Goal: Task Accomplishment & Management: Manage account settings

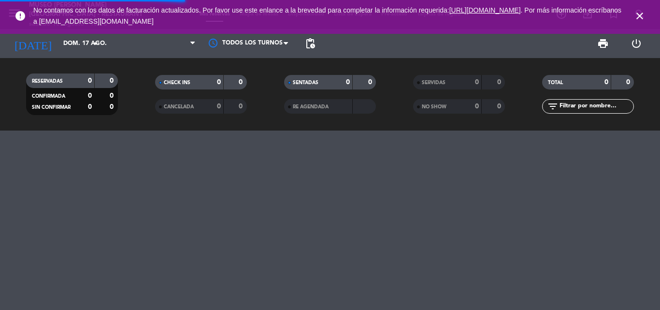
click at [638, 15] on icon "close" at bounding box center [640, 16] width 12 height 12
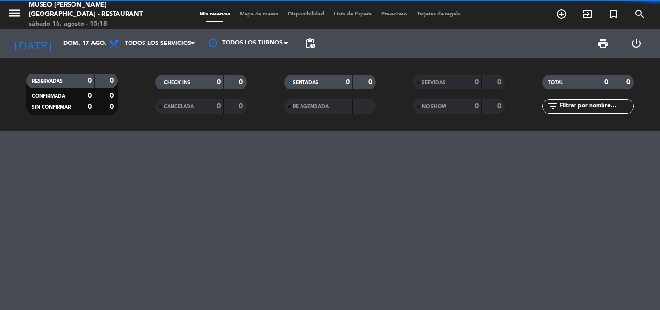
click at [588, 105] on input "text" at bounding box center [596, 106] width 75 height 11
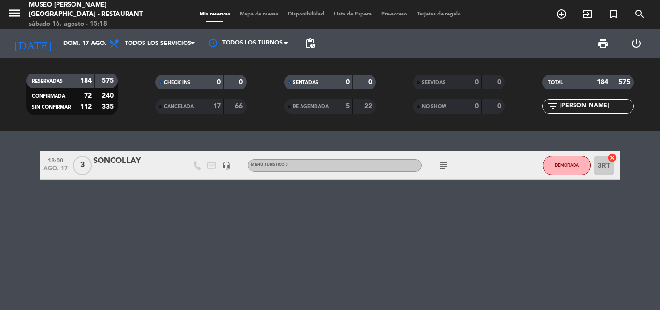
type input "[PERSON_NAME]"
click at [125, 160] on div "SONCOLLAY" at bounding box center [134, 161] width 82 height 13
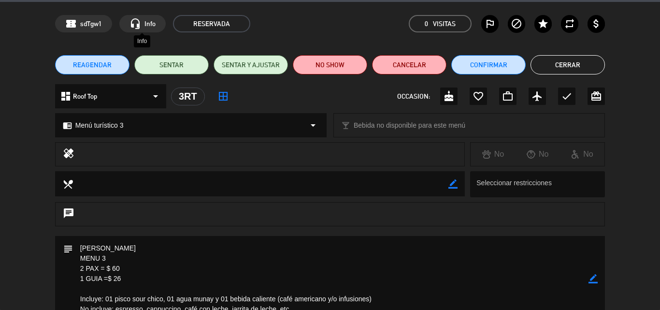
scroll to position [48, 0]
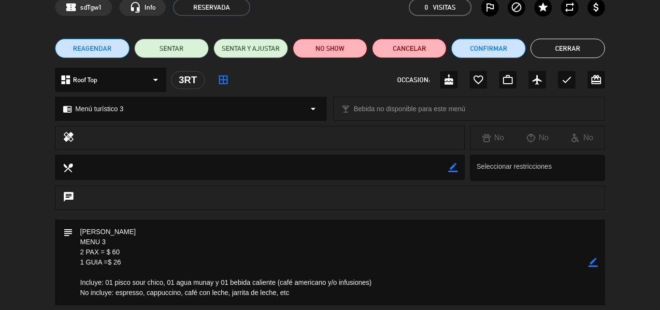
drag, startPoint x: 128, startPoint y: 262, endPoint x: 68, endPoint y: 232, distance: 66.4
click at [68, 232] on div "subject border_color" at bounding box center [330, 262] width 550 height 86
click at [136, 230] on textarea at bounding box center [331, 262] width 516 height 86
click at [593, 262] on icon "border_color" at bounding box center [593, 262] width 9 height 9
click at [78, 236] on textarea at bounding box center [331, 262] width 516 height 86
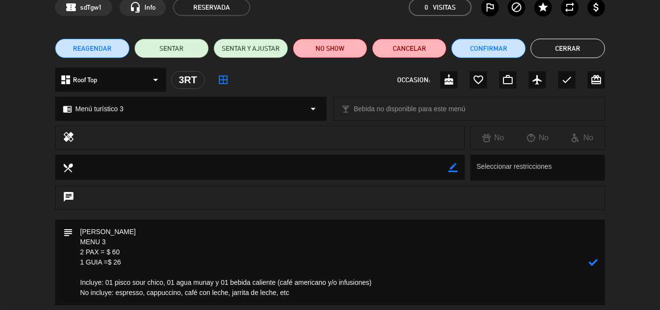
click at [78, 231] on textarea at bounding box center [331, 262] width 516 height 86
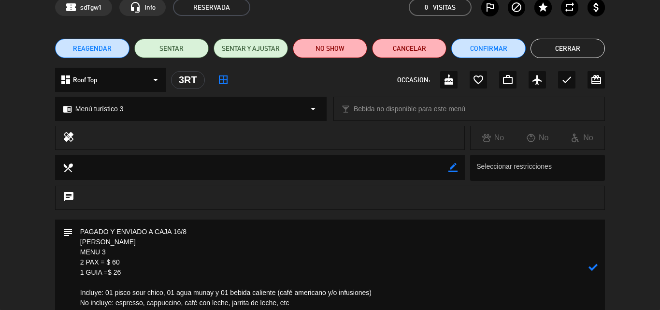
type textarea "PAGADO Y ENVIADO A CAJA 16/8 [PERSON_NAME] MENU 3 2 PAX = $ 60 1 GUIA =$ 26 Inc…"
click at [592, 266] on icon at bounding box center [593, 266] width 9 height 9
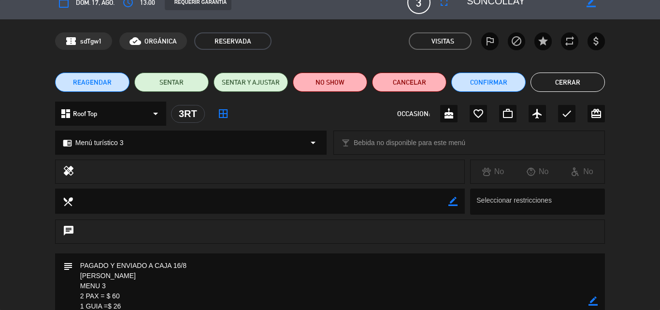
scroll to position [0, 0]
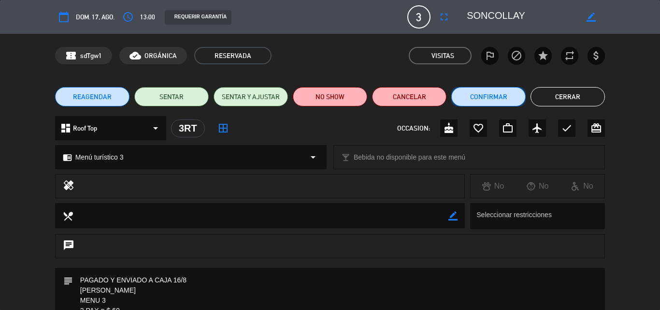
click at [493, 96] on button "Confirmar" at bounding box center [488, 96] width 74 height 19
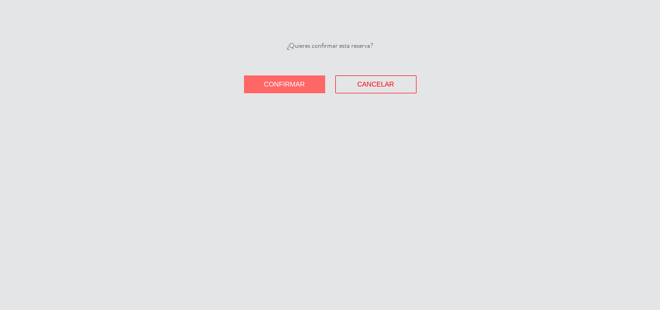
click at [289, 85] on span "Confirmar" at bounding box center [284, 84] width 41 height 8
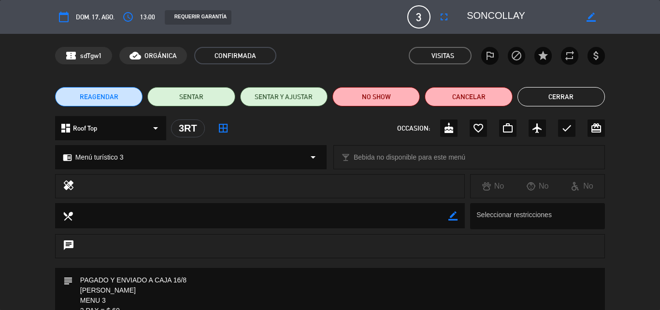
drag, startPoint x: 563, startPoint y: 98, endPoint x: 555, endPoint y: 89, distance: 11.3
click at [563, 98] on button "Cerrar" at bounding box center [561, 96] width 87 height 19
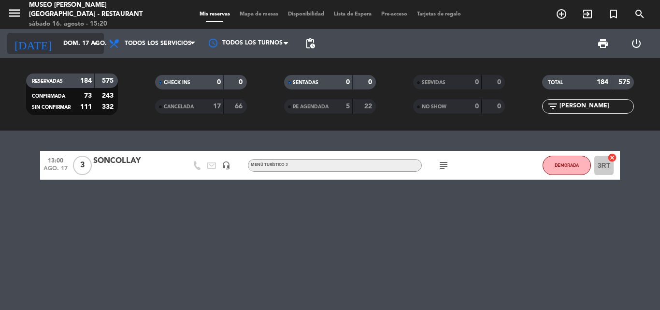
click at [62, 43] on input "dom. 17 ago." at bounding box center [99, 43] width 82 height 16
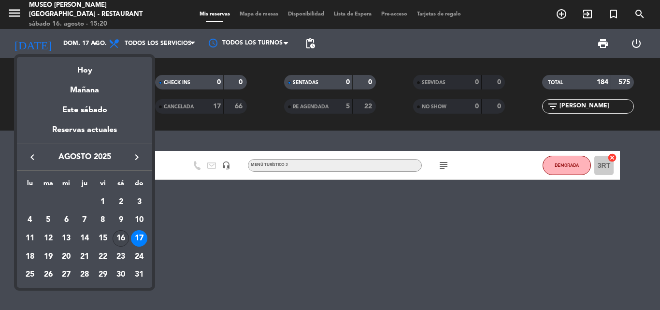
click at [121, 235] on div "16" at bounding box center [121, 238] width 16 height 16
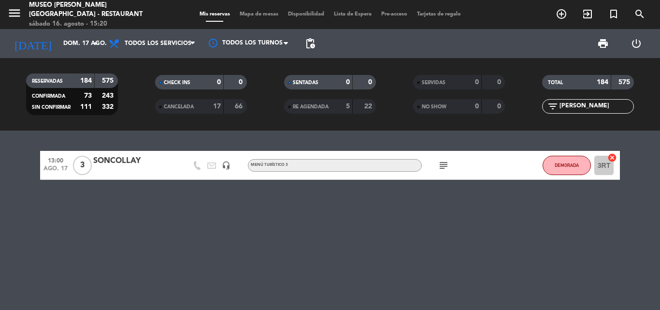
type input "sáb. 16 ago."
drag, startPoint x: 591, startPoint y: 105, endPoint x: 437, endPoint y: 105, distance: 153.7
click at [437, 105] on div "RESERVADAS 184 575 CONFIRMADA 73 243 SIN CONFIRMAR 111 332 CHECK INS 0 0 CANCEL…" at bounding box center [330, 94] width 660 height 53
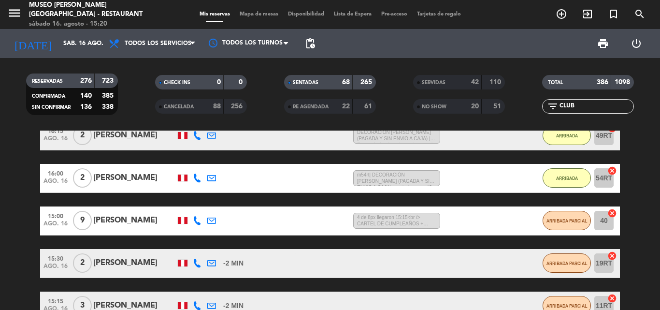
scroll to position [66, 0]
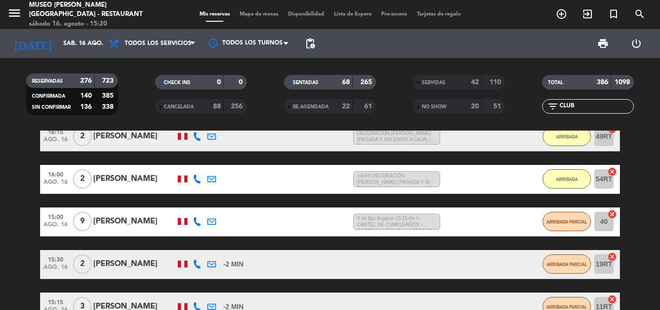
type input "CLUB"
click at [433, 108] on span "NO SHOW" at bounding box center [434, 106] width 25 height 5
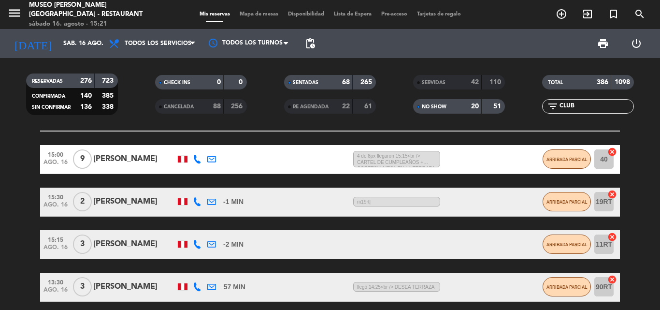
scroll to position [259, 0]
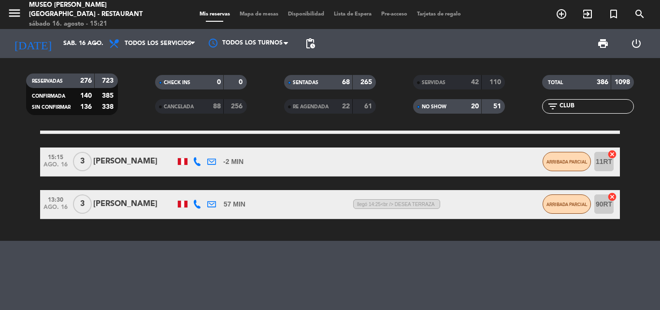
click at [178, 107] on span "CANCELADA" at bounding box center [179, 106] width 30 height 5
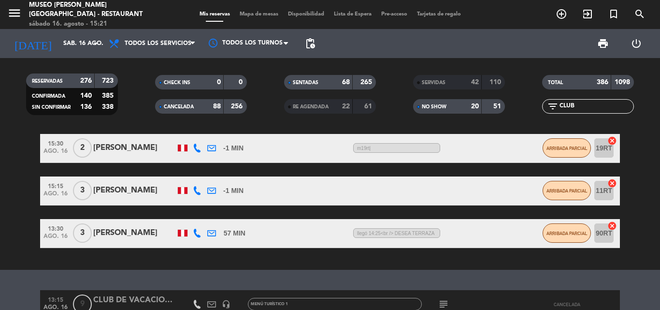
scroll to position [317, 0]
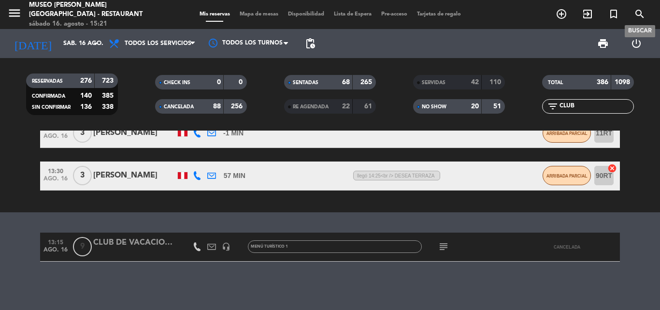
click at [637, 15] on icon "search" at bounding box center [640, 14] width 12 height 12
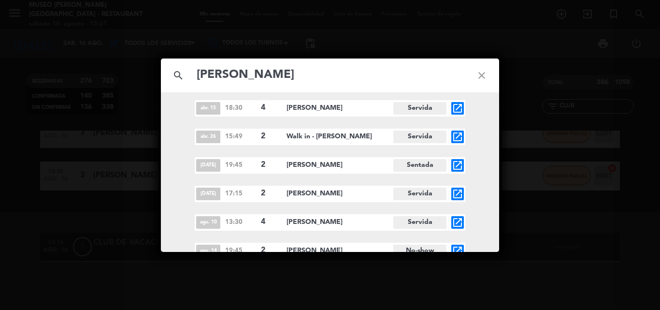
scroll to position [867, 0]
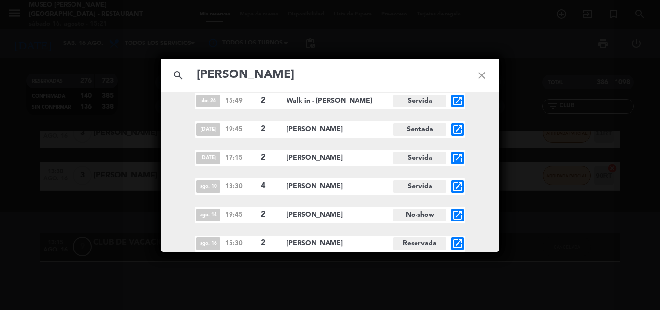
type input "[PERSON_NAME]"
click at [457, 240] on icon "open_in_new" at bounding box center [458, 244] width 12 height 12
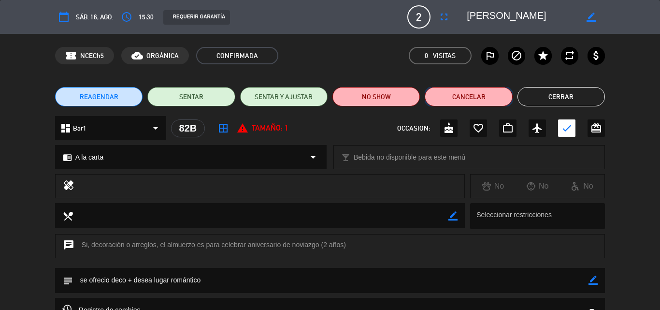
click at [453, 98] on button "Cancelar" at bounding box center [468, 96] width 87 height 19
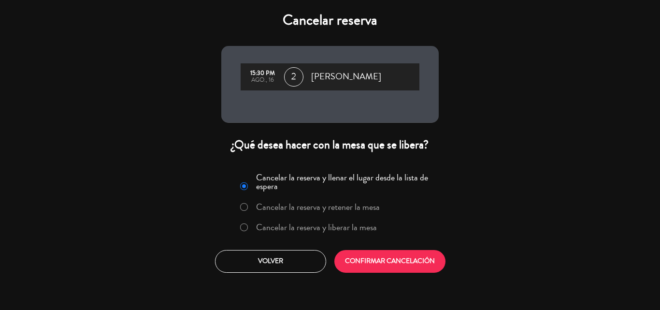
click at [312, 226] on label "Cancelar la reserva y liberar la mesa" at bounding box center [316, 227] width 121 height 9
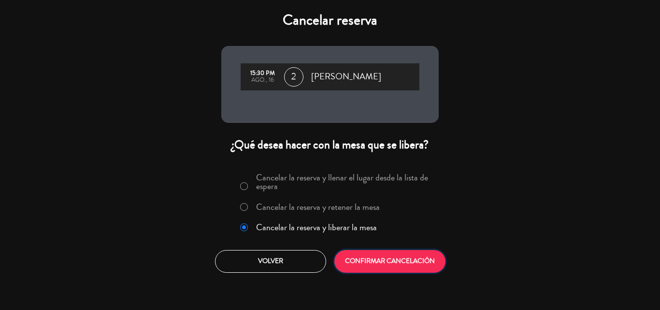
click at [409, 263] on button "CONFIRMAR CANCELACIÓN" at bounding box center [389, 261] width 111 height 23
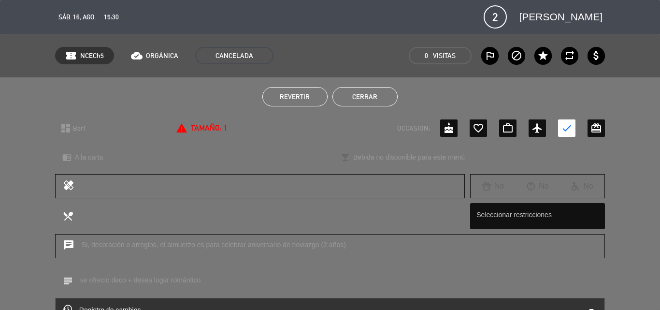
click at [373, 95] on button "Cerrar" at bounding box center [365, 96] width 65 height 19
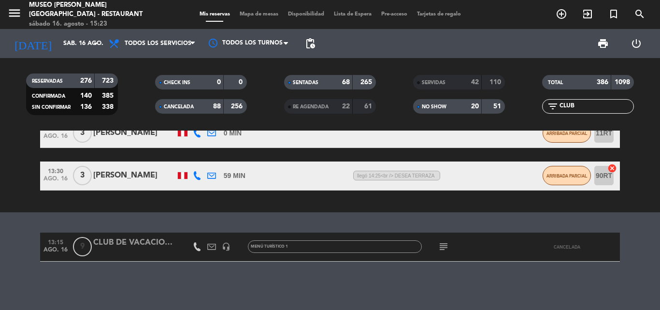
drag, startPoint x: 596, startPoint y: 105, endPoint x: 474, endPoint y: 112, distance: 122.9
click at [476, 112] on div "RESERVADAS 276 723 CONFIRMADA 140 385 SIN CONFIRMAR 136 338 CHECK INS 0 0 CANCE…" at bounding box center [330, 94] width 660 height 53
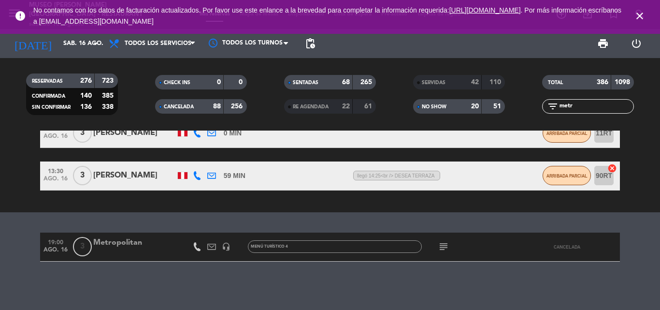
scroll to position [274, 0]
type input "metr"
click at [80, 46] on input "sáb. 16 ago." at bounding box center [99, 43] width 82 height 16
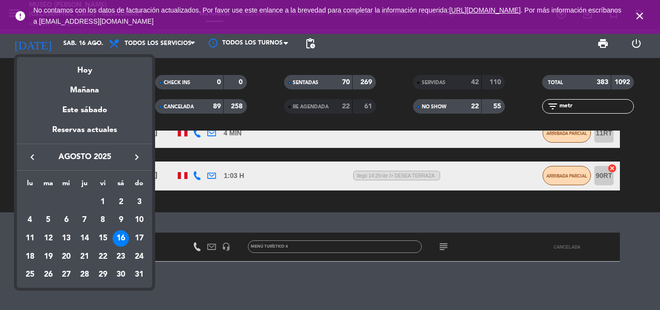
drag, startPoint x: 66, startPoint y: 274, endPoint x: 447, endPoint y: 118, distance: 411.5
click at [66, 274] on div "27" at bounding box center [66, 275] width 16 height 16
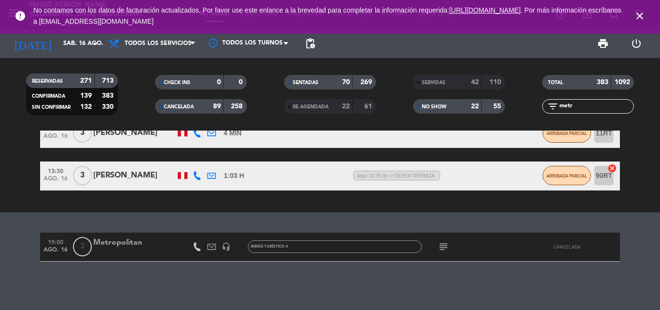
type input "mié. 27 ago."
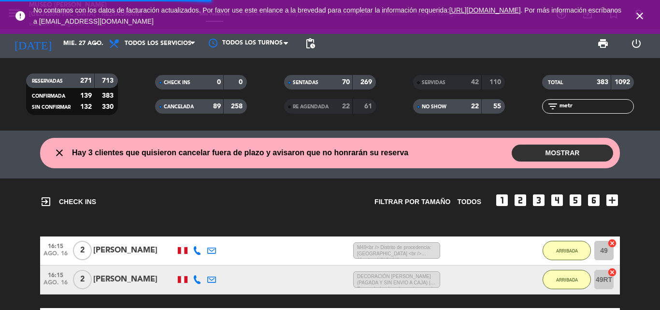
drag, startPoint x: 578, startPoint y: 107, endPoint x: 428, endPoint y: 108, distance: 149.9
click at [434, 109] on div "RESERVADAS 271 713 CONFIRMADA 139 383 SIN CONFIRMAR 132 330 CHECK INS 0 0 CANCE…" at bounding box center [330, 94] width 660 height 53
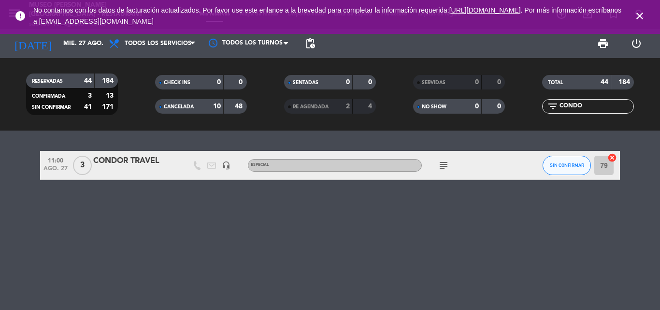
type input "CONDO"
click at [106, 161] on div "CONDOR TRAVEL" at bounding box center [134, 161] width 82 height 13
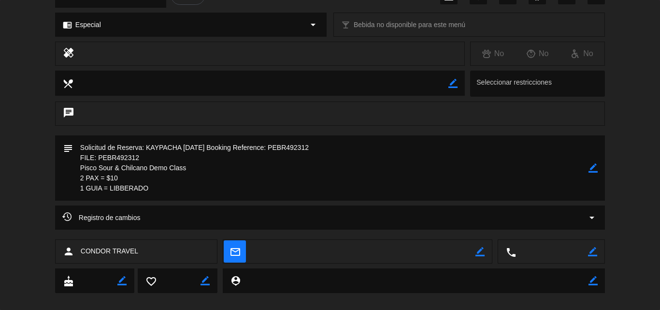
scroll to position [145, 0]
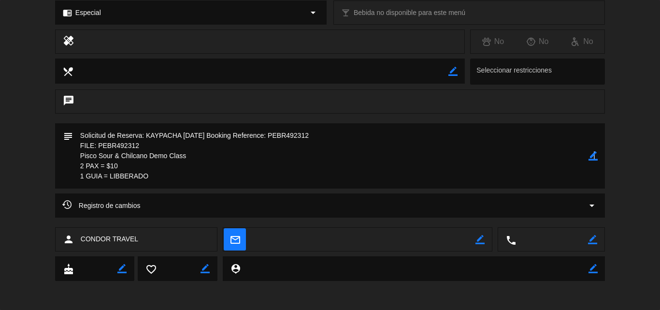
click at [595, 156] on icon "border_color" at bounding box center [593, 155] width 9 height 9
click at [80, 132] on textarea at bounding box center [331, 155] width 516 height 65
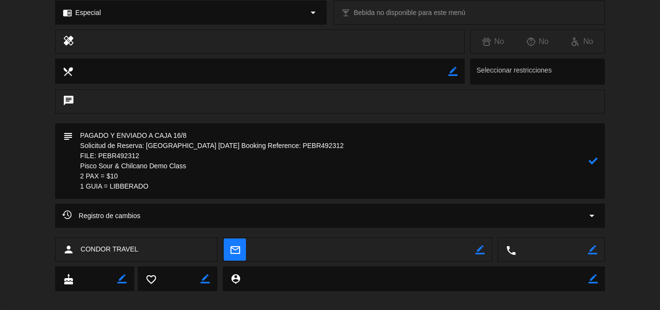
type textarea "PAGADO Y ENVIADO A CAJA 16/8 Solicitud de Reserva: [GEOGRAPHIC_DATA] [DATE] Boo…"
click at [595, 161] on icon at bounding box center [593, 160] width 9 height 9
drag, startPoint x: 155, startPoint y: 186, endPoint x: 73, endPoint y: 154, distance: 87.7
click at [73, 154] on textarea at bounding box center [331, 160] width 516 height 75
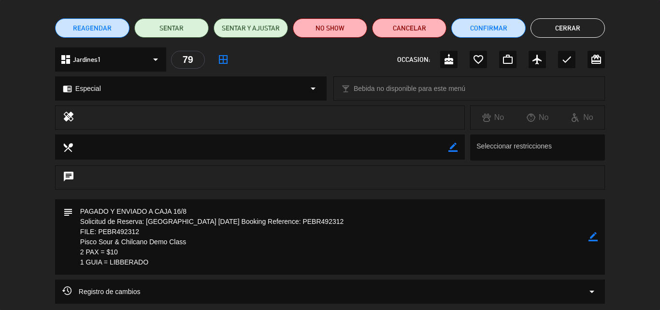
scroll to position [0, 0]
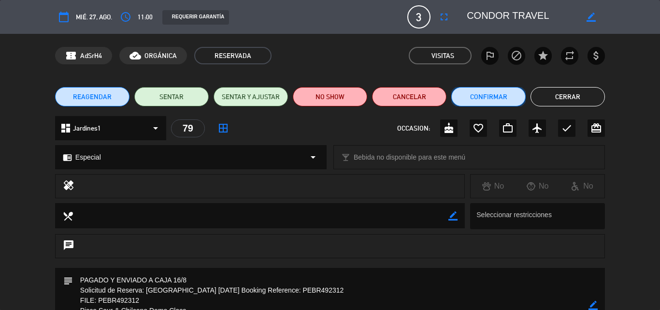
click at [498, 96] on button "Confirmar" at bounding box center [488, 96] width 74 height 19
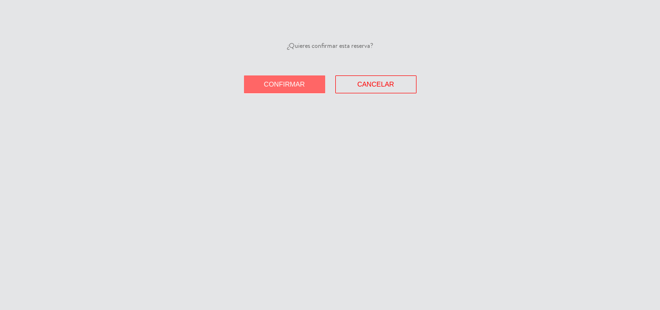
click at [297, 87] on span "Confirmar" at bounding box center [284, 84] width 41 height 8
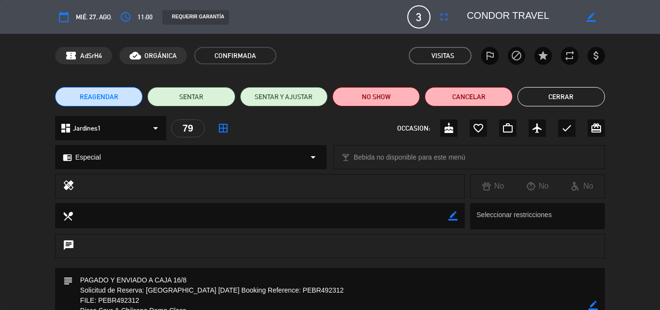
click at [560, 98] on button "Cerrar" at bounding box center [561, 96] width 87 height 19
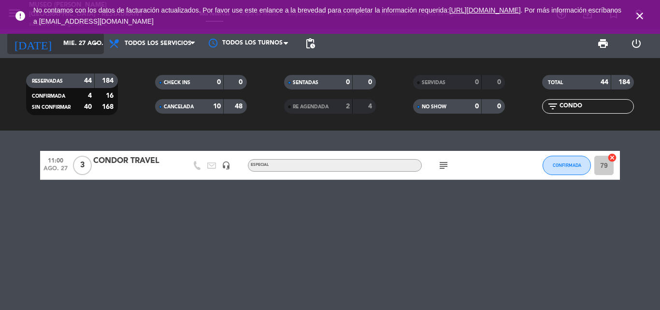
click at [60, 43] on input "mié. 27 ago." at bounding box center [99, 43] width 82 height 16
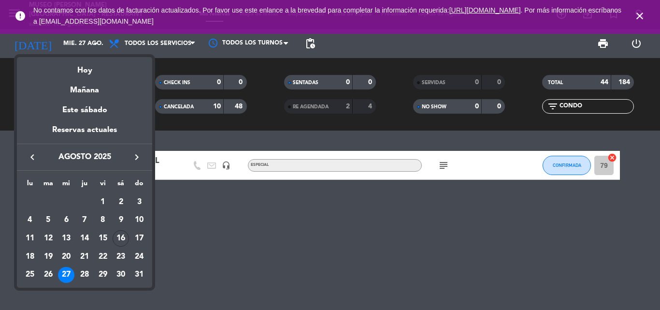
click at [140, 157] on icon "keyboard_arrow_right" at bounding box center [137, 157] width 12 height 12
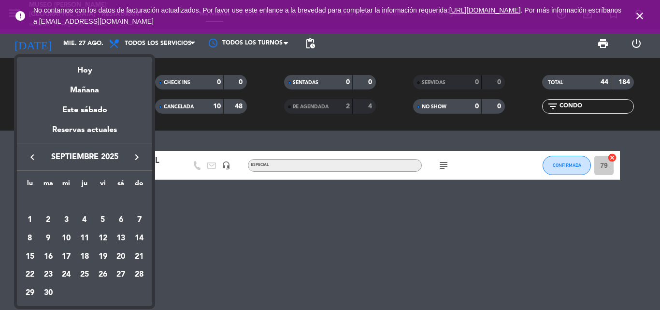
click at [45, 238] on div "9" at bounding box center [48, 238] width 16 height 16
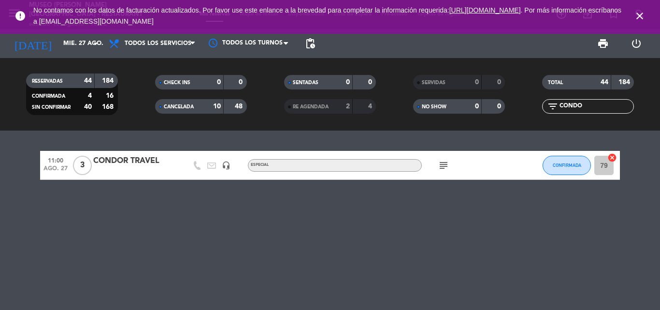
type input "[DATE]"
